Goal: Information Seeking & Learning: Find contact information

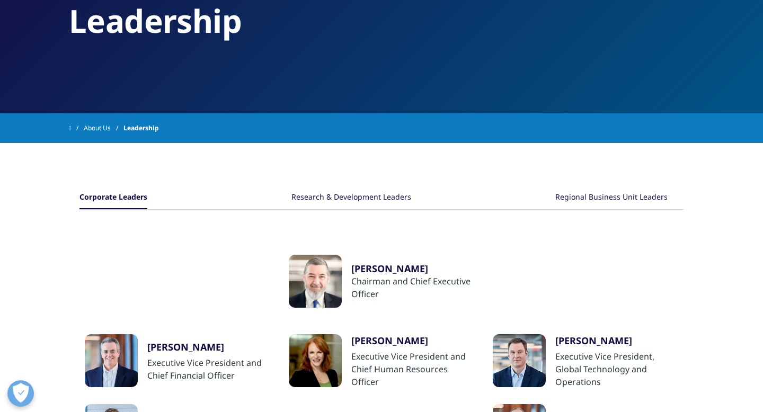
scroll to position [101, 0]
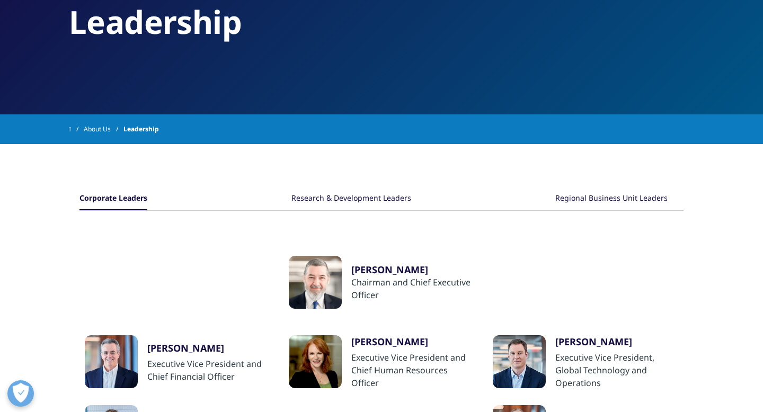
click at [642, 194] on div "Regional Business Unit Leaders" at bounding box center [611, 199] width 112 height 23
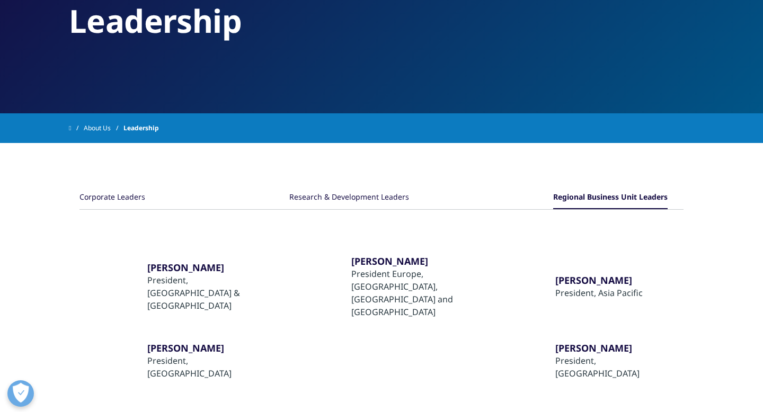
scroll to position [104, 0]
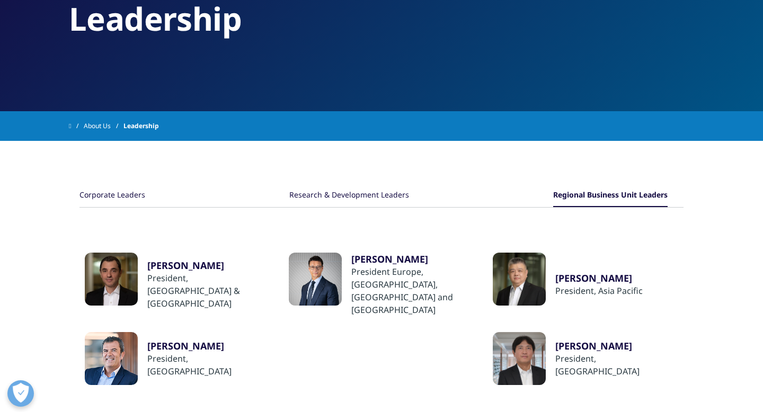
click at [397, 195] on div "Research & Development Leaders" at bounding box center [349, 195] width 120 height 23
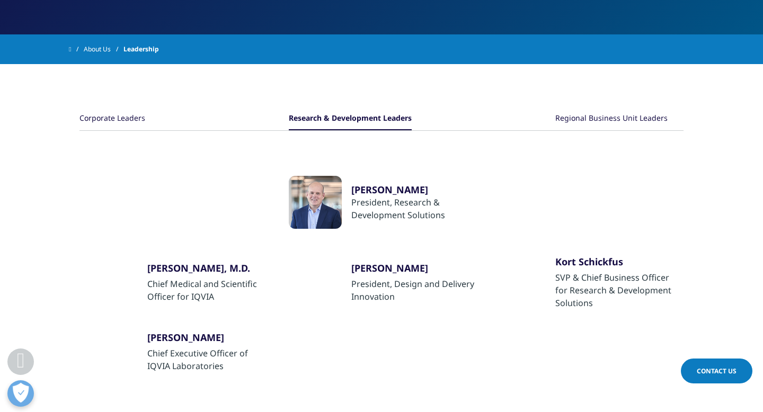
scroll to position [176, 0]
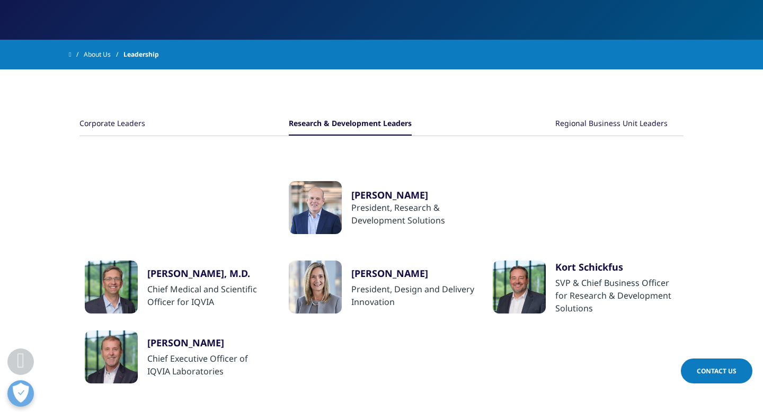
click at [631, 122] on div "Regional Business Unit Leaders" at bounding box center [611, 124] width 112 height 23
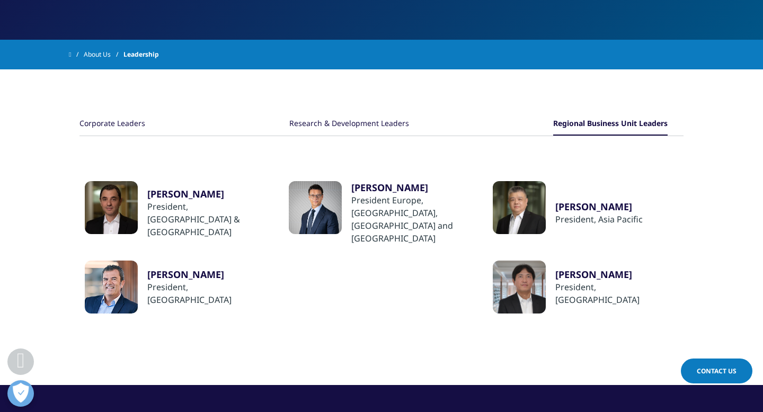
click at [106, 200] on div at bounding box center [111, 207] width 53 height 53
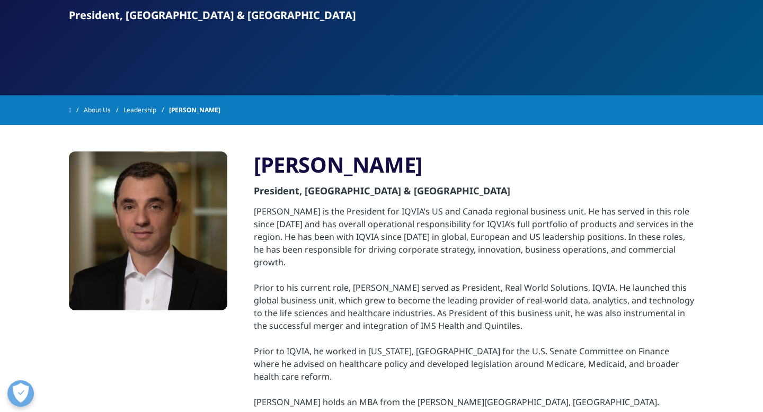
scroll to position [195, 0]
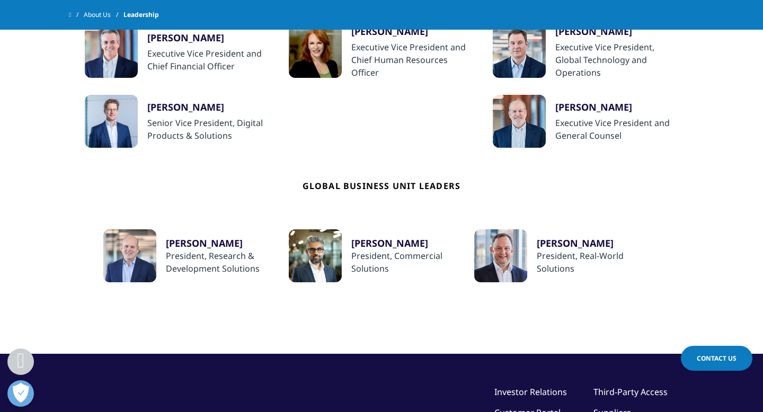
scroll to position [405, 0]
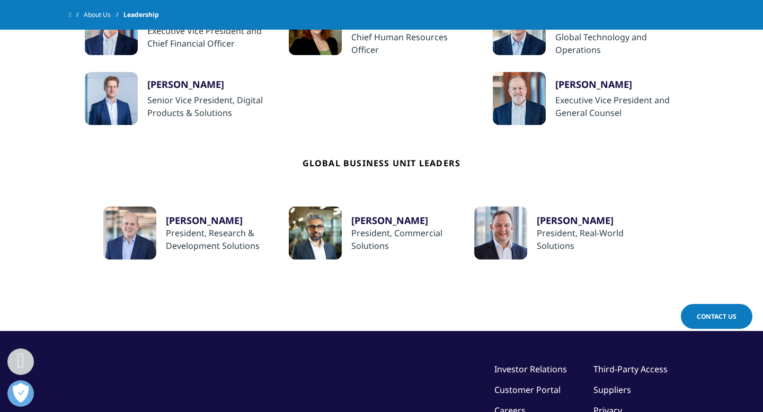
click at [394, 220] on div "[PERSON_NAME]" at bounding box center [412, 220] width 123 height 13
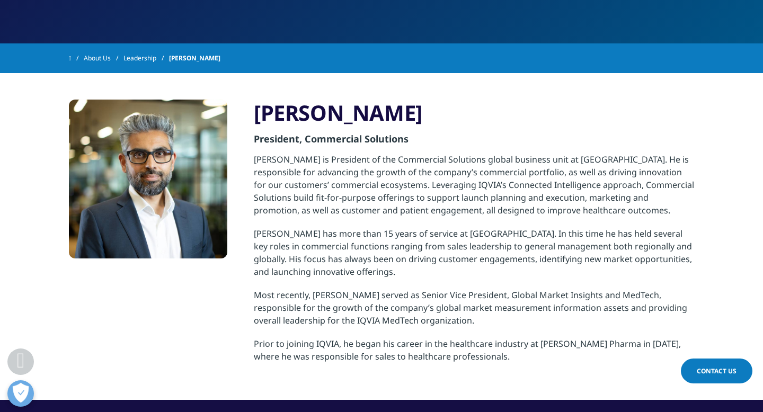
scroll to position [193, 0]
